Goal: Task Accomplishment & Management: Complete application form

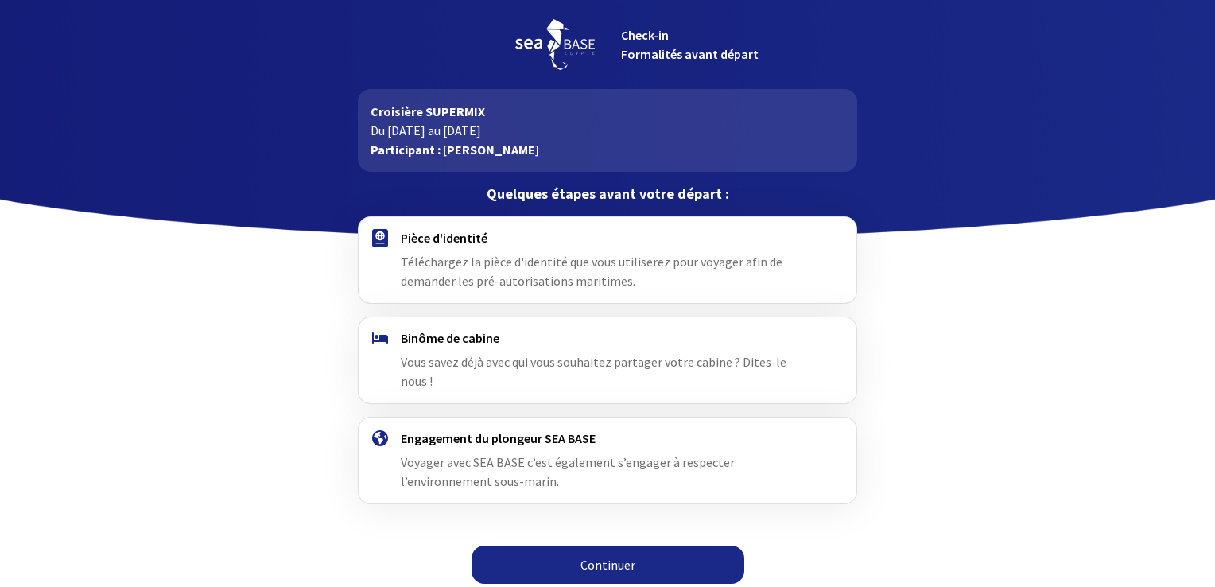
click at [387, 238] on img at bounding box center [380, 238] width 16 height 18
click at [467, 243] on h4 "Pièce d'identité" at bounding box center [607, 238] width 413 height 16
click at [608, 546] on link "Continuer" at bounding box center [608, 565] width 273 height 38
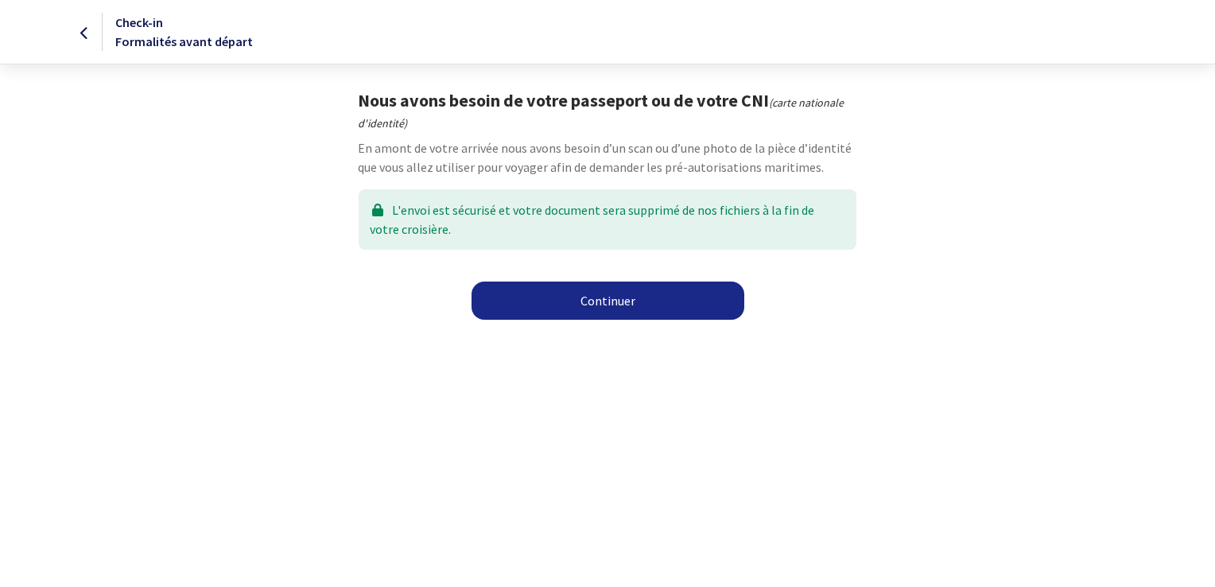
click at [611, 295] on link "Continuer" at bounding box center [608, 301] width 273 height 38
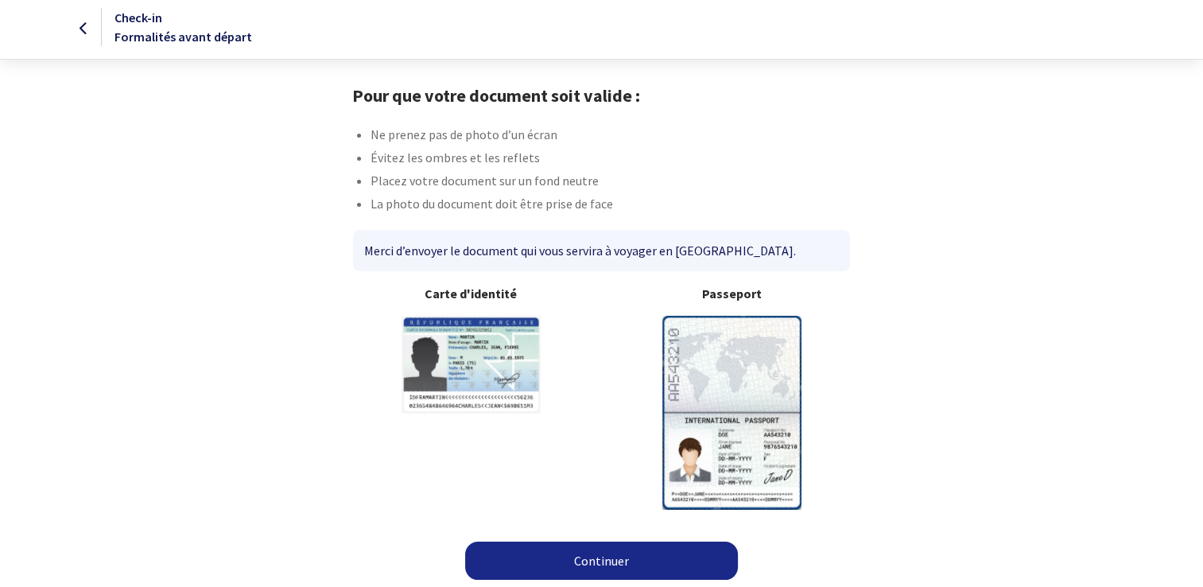
scroll to position [6, 0]
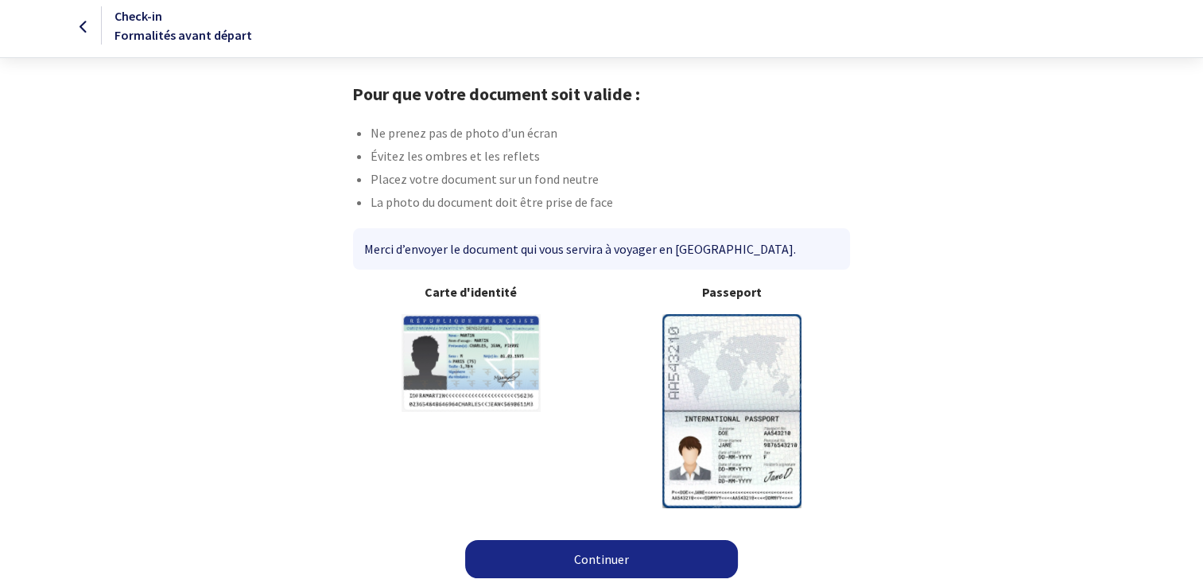
click at [608, 554] on link "Continuer" at bounding box center [601, 559] width 273 height 38
